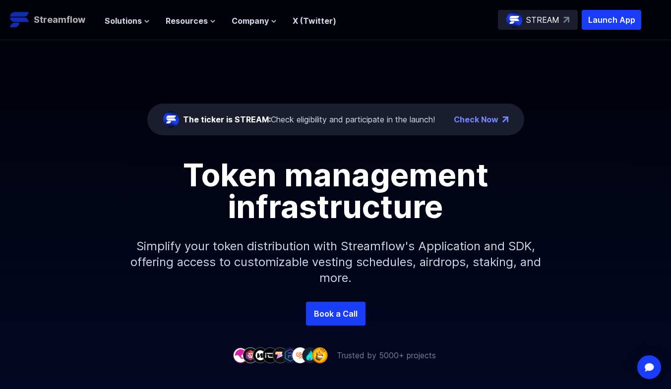
click at [76, 21] on p "Streamflow" at bounding box center [60, 20] width 52 height 14
click at [123, 27] on div "Solutions Overview Streamflow features an all-in-one token distribution platfor…" at bounding box center [221, 20] width 232 height 20
click at [132, 25] on span "Solutions" at bounding box center [123, 21] width 37 height 12
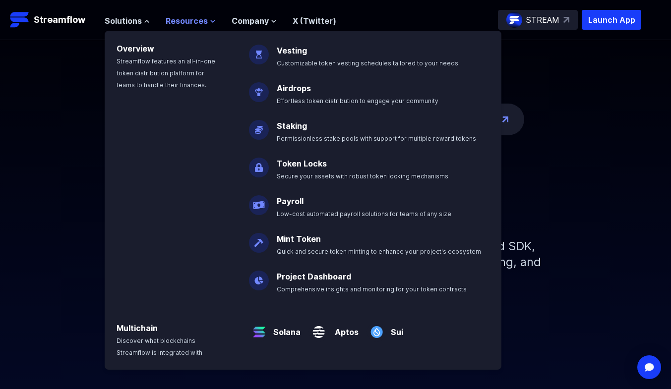
click at [184, 19] on span "Resources" at bounding box center [187, 21] width 42 height 12
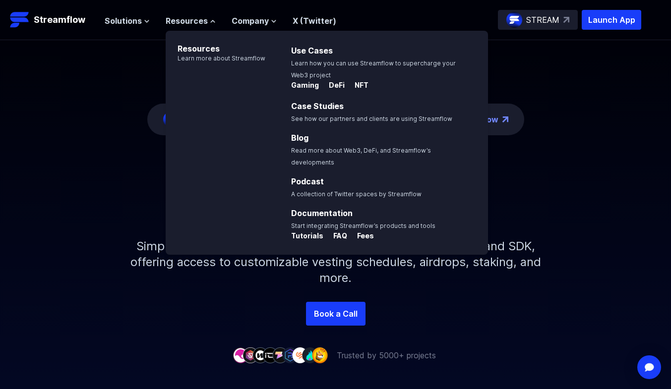
click at [107, 150] on div "The ticker is STREAM: Check eligibility and participate in the launch! Check No…" at bounding box center [335, 171] width 671 height 262
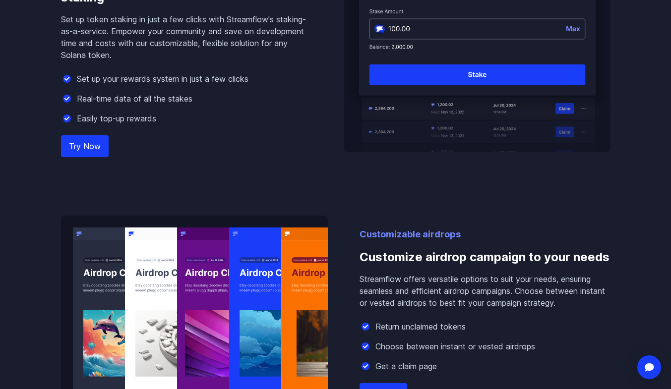
scroll to position [1027, 0]
